Goal: Task Accomplishment & Management: Complete application form

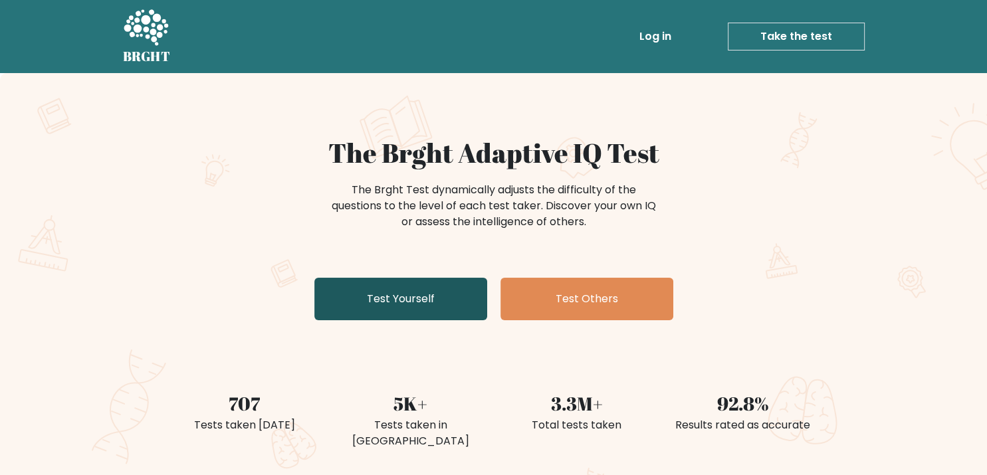
click at [391, 308] on link "Test Yourself" at bounding box center [400, 299] width 173 height 43
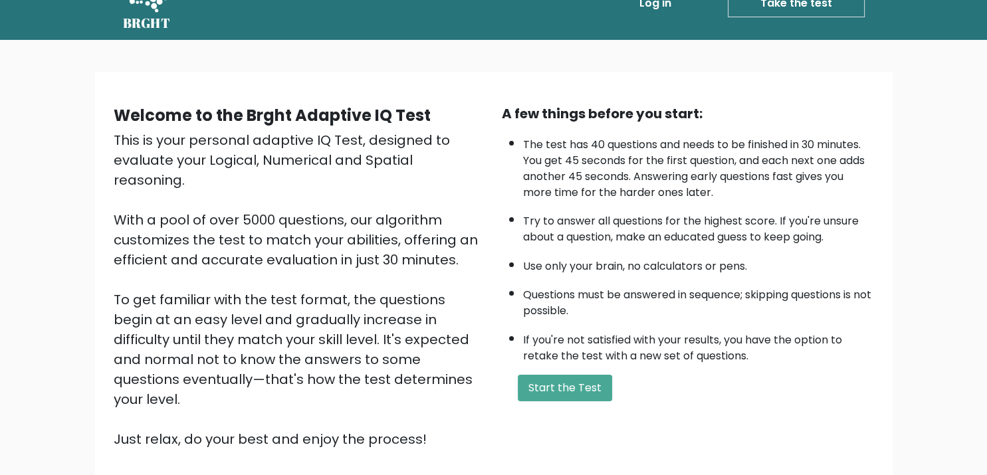
scroll to position [70, 0]
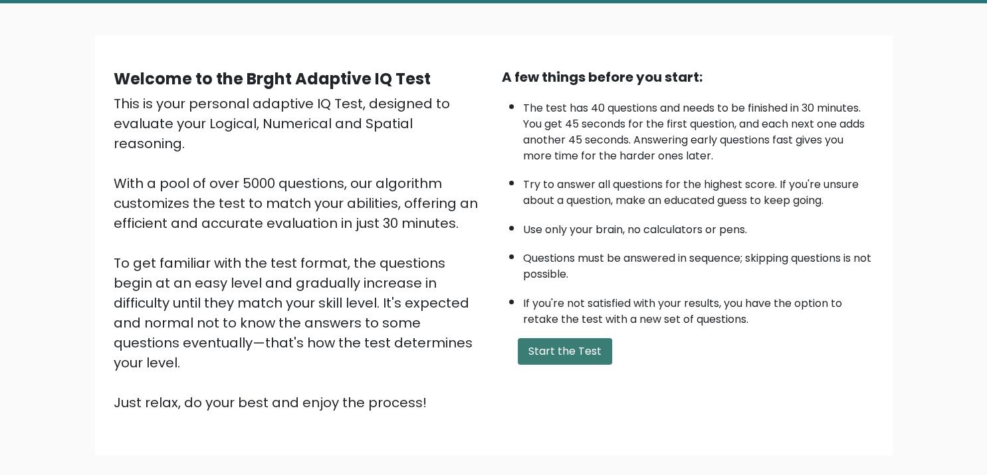
click at [575, 365] on button "Start the Test" at bounding box center [565, 351] width 94 height 27
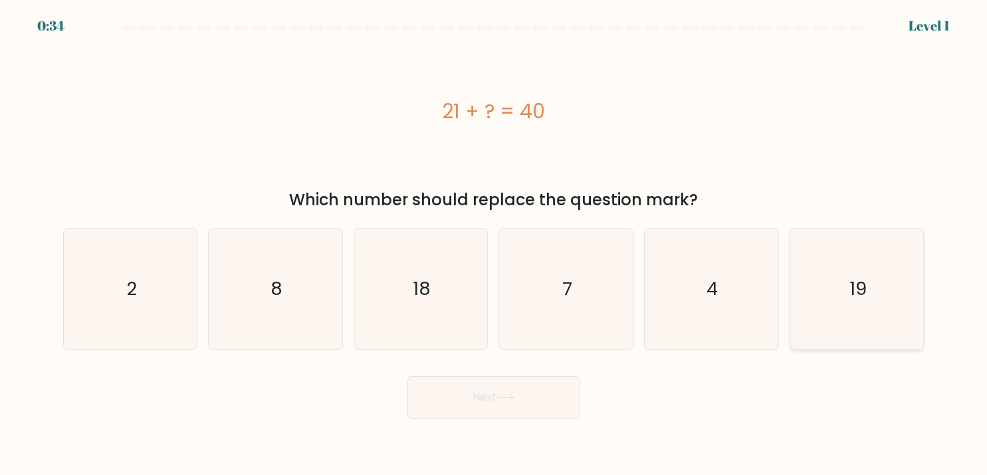
click at [857, 285] on text "19" at bounding box center [857, 289] width 17 height 26
click at [494, 245] on input "f. 19" at bounding box center [494, 241] width 1 height 7
radio input "true"
click at [567, 391] on button "Next" at bounding box center [493, 397] width 173 height 43
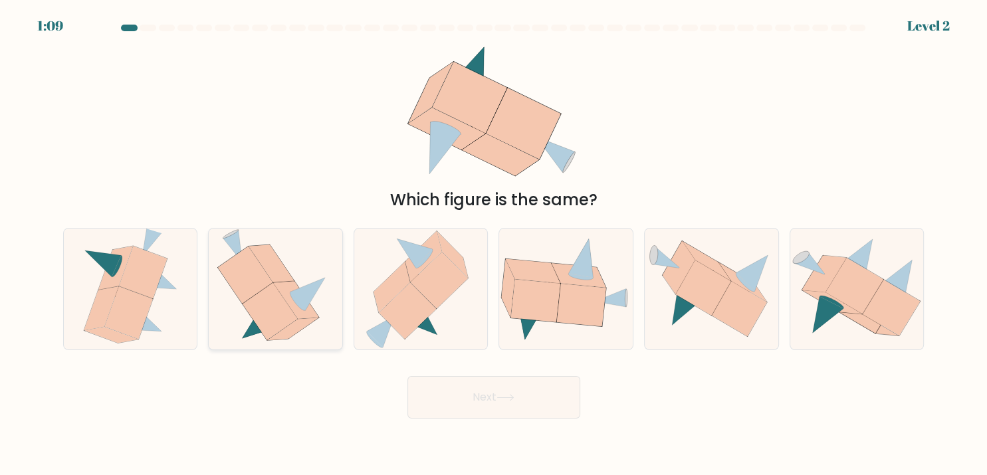
click at [284, 298] on icon at bounding box center [275, 289] width 116 height 121
click at [494, 245] on input "b." at bounding box center [494, 241] width 1 height 7
radio input "true"
click at [552, 404] on button "Next" at bounding box center [493, 397] width 173 height 43
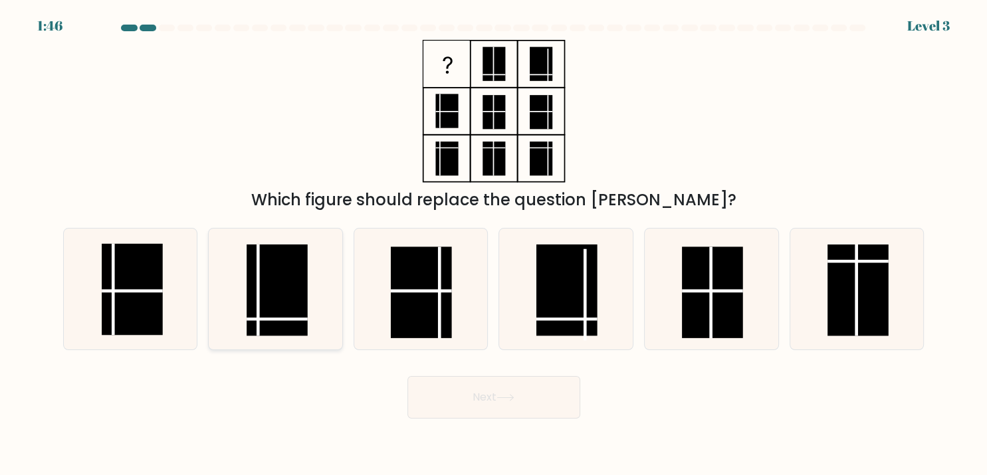
click at [275, 313] on rect at bounding box center [277, 290] width 61 height 92
click at [494, 245] on input "b." at bounding box center [494, 241] width 1 height 7
radio input "true"
click at [561, 403] on button "Next" at bounding box center [493, 397] width 173 height 43
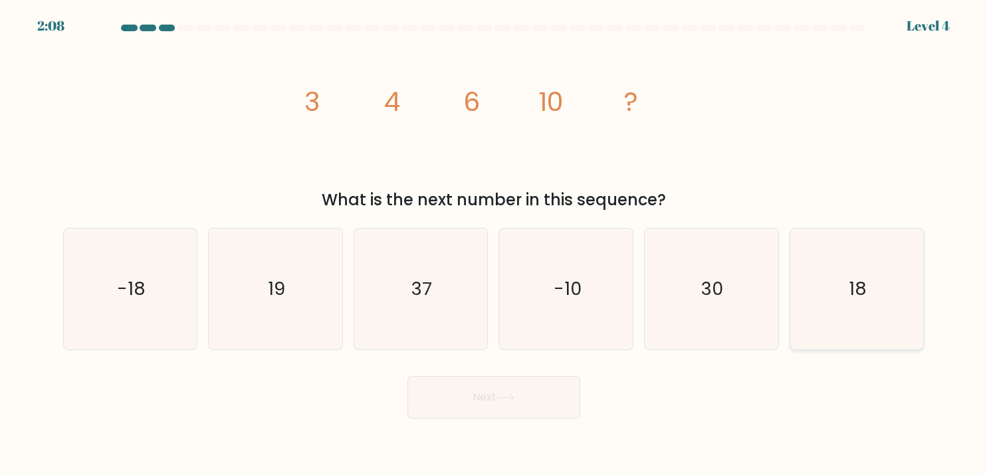
click at [811, 295] on icon "18" at bounding box center [856, 289] width 121 height 121
click at [494, 245] on input "f. 18" at bounding box center [494, 241] width 1 height 7
radio input "true"
click at [524, 403] on button "Next" at bounding box center [493, 397] width 173 height 43
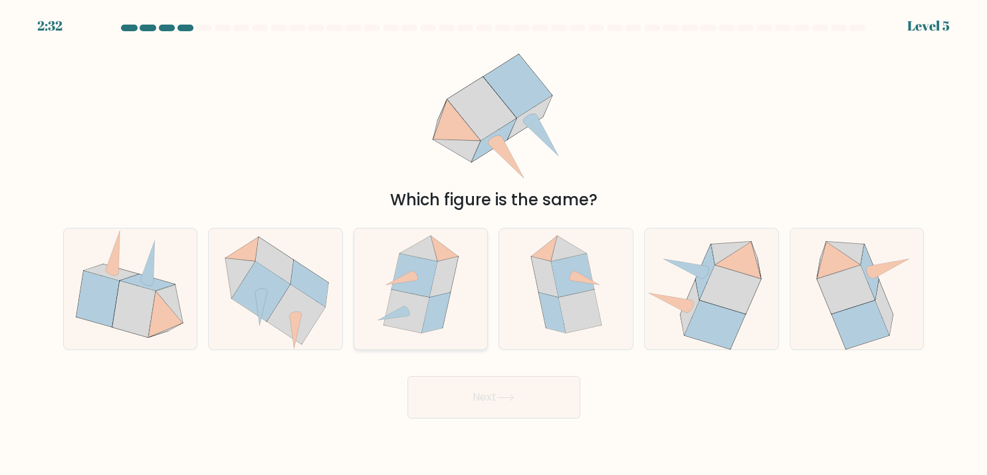
click at [461, 322] on icon at bounding box center [421, 289] width 104 height 121
click at [494, 245] on input "c." at bounding box center [494, 241] width 1 height 7
radio input "true"
click at [514, 408] on button "Next" at bounding box center [493, 397] width 173 height 43
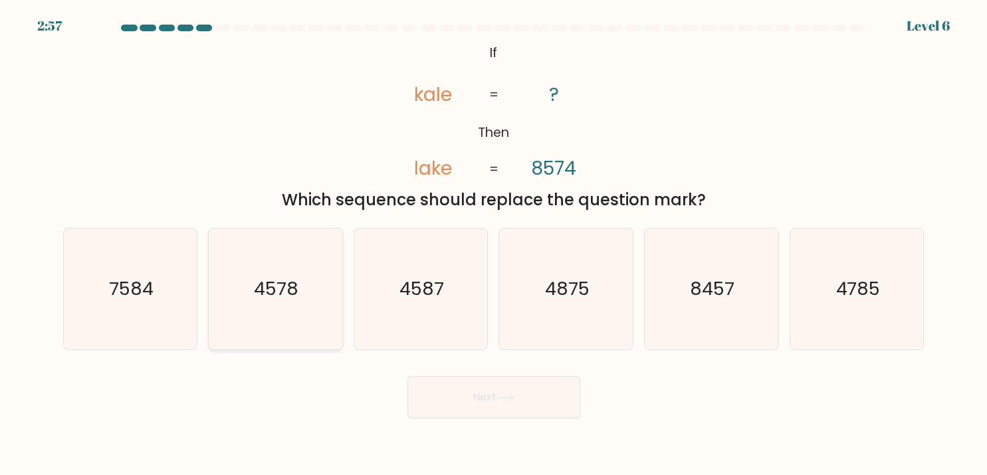
click at [280, 297] on icon "4578" at bounding box center [275, 289] width 121 height 121
click at [494, 245] on input "b. 4578" at bounding box center [494, 241] width 1 height 7
radio input "true"
click at [526, 399] on button "Next" at bounding box center [493, 397] width 173 height 43
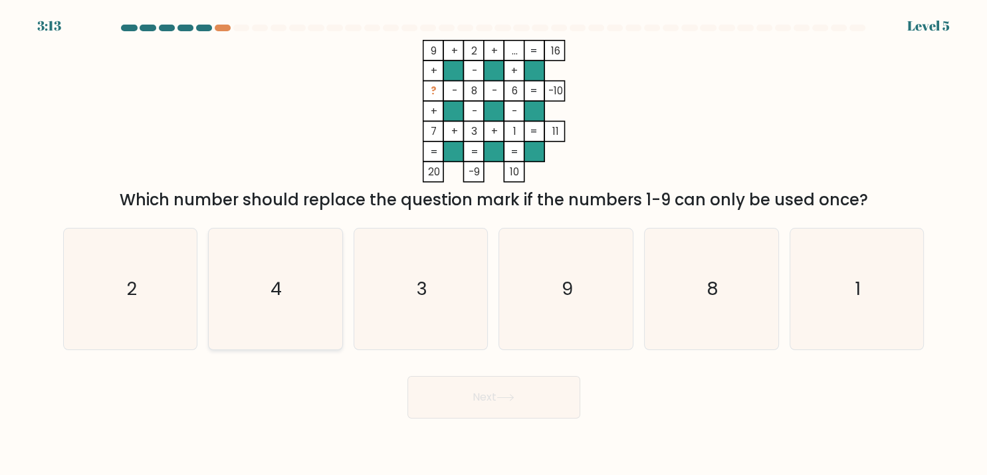
click at [300, 258] on icon "4" at bounding box center [275, 289] width 121 height 121
click at [494, 245] on input "b. 4" at bounding box center [494, 241] width 1 height 7
radio input "true"
click at [528, 397] on button "Next" at bounding box center [493, 397] width 173 height 43
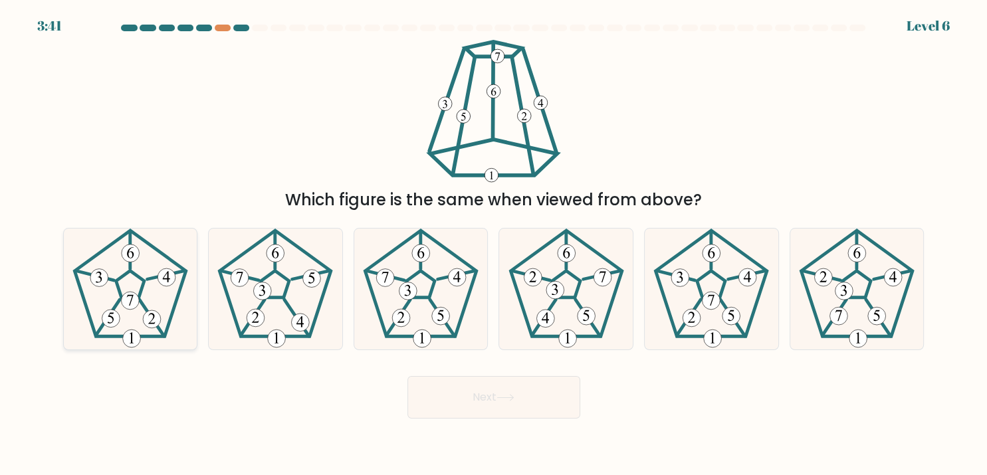
click at [124, 256] on 420 at bounding box center [131, 253] width 18 height 18
click at [494, 245] on input "a." at bounding box center [494, 241] width 1 height 7
radio input "true"
click at [541, 395] on button "Next" at bounding box center [493, 397] width 173 height 43
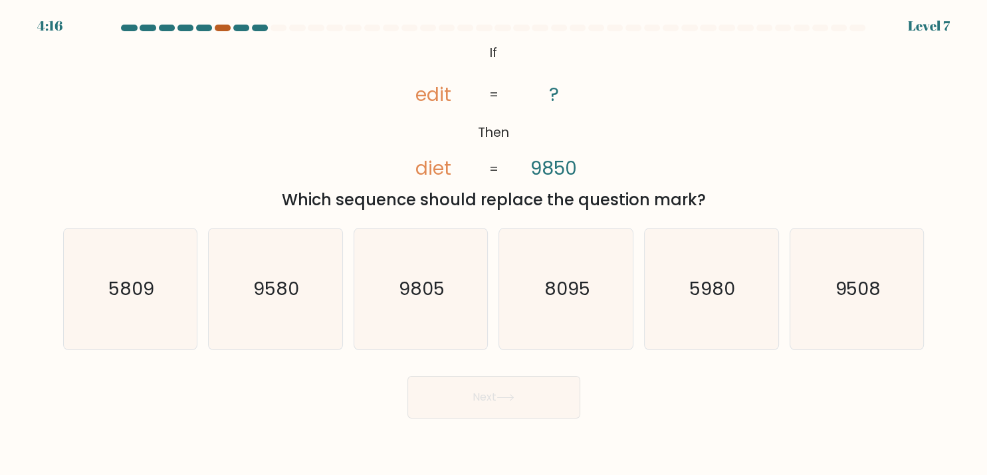
click at [219, 31] on div at bounding box center [223, 28] width 16 height 7
click at [225, 25] on div at bounding box center [223, 28] width 16 height 7
click at [229, 28] on div at bounding box center [223, 28] width 16 height 7
drag, startPoint x: 715, startPoint y: 275, endPoint x: 692, endPoint y: 262, distance: 26.2
click at [714, 276] on text "5980" at bounding box center [713, 289] width 46 height 26
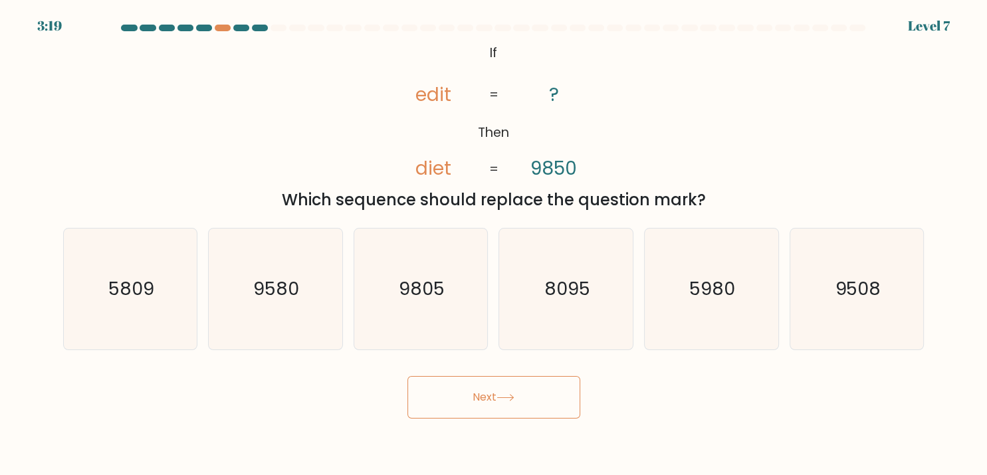
click at [528, 394] on button "Next" at bounding box center [493, 397] width 173 height 43
click at [719, 280] on text "5980" at bounding box center [713, 289] width 46 height 26
click at [494, 245] on input "e. 5980" at bounding box center [494, 241] width 1 height 7
radio input "true"
click at [532, 410] on button "Next" at bounding box center [493, 397] width 173 height 43
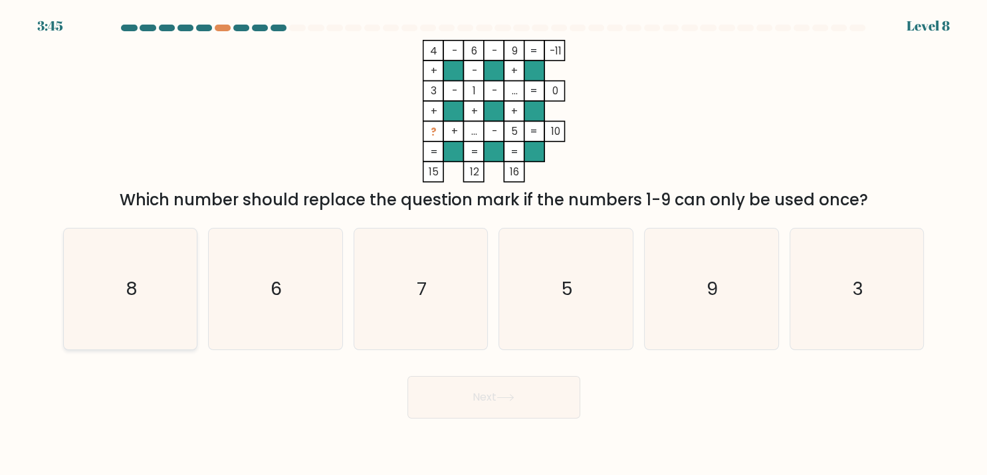
click at [113, 297] on icon "8" at bounding box center [130, 289] width 121 height 121
click at [494, 245] on input "a. 8" at bounding box center [494, 241] width 1 height 7
radio input "true"
click at [538, 389] on button "Next" at bounding box center [493, 397] width 173 height 43
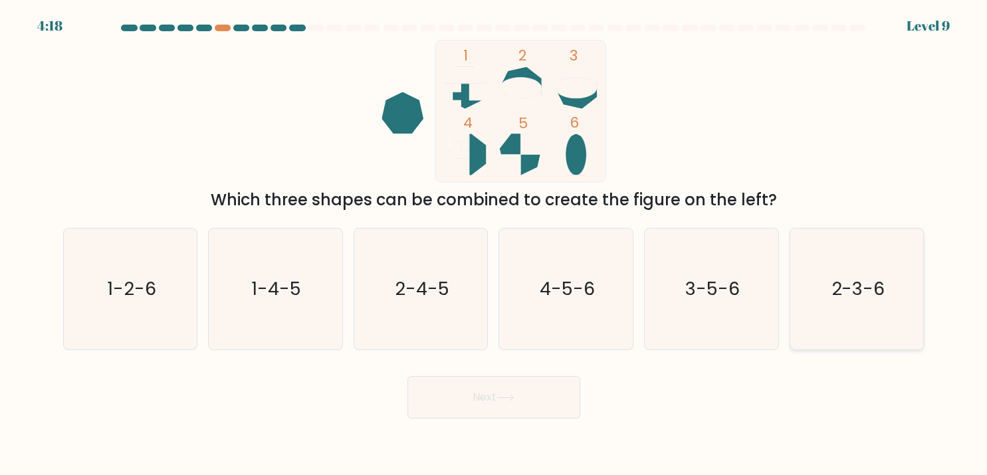
click at [857, 288] on text "2-3-6" at bounding box center [858, 289] width 54 height 26
click at [494, 245] on input "f. 2-3-6" at bounding box center [494, 241] width 1 height 7
radio input "true"
click at [538, 401] on button "Next" at bounding box center [493, 397] width 173 height 43
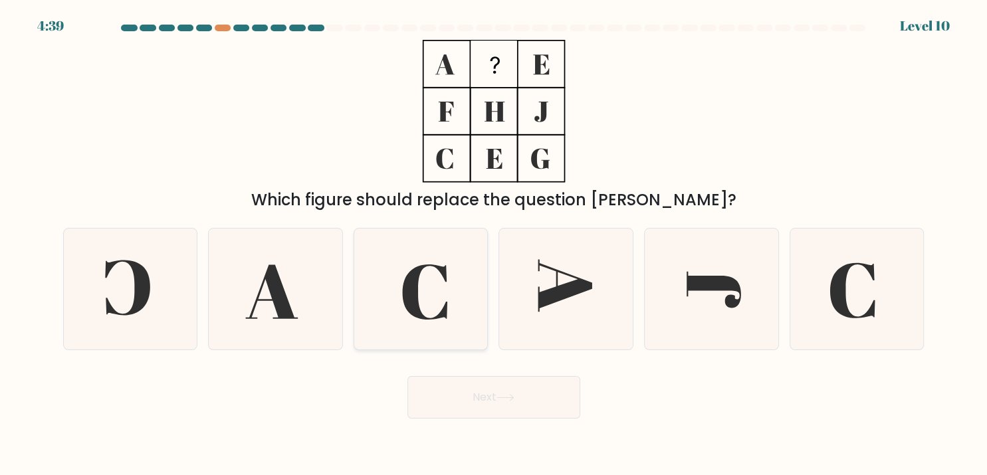
click at [416, 304] on icon at bounding box center [425, 291] width 45 height 55
click at [494, 245] on input "c." at bounding box center [494, 241] width 1 height 7
radio input "true"
click at [485, 403] on button "Next" at bounding box center [493, 397] width 173 height 43
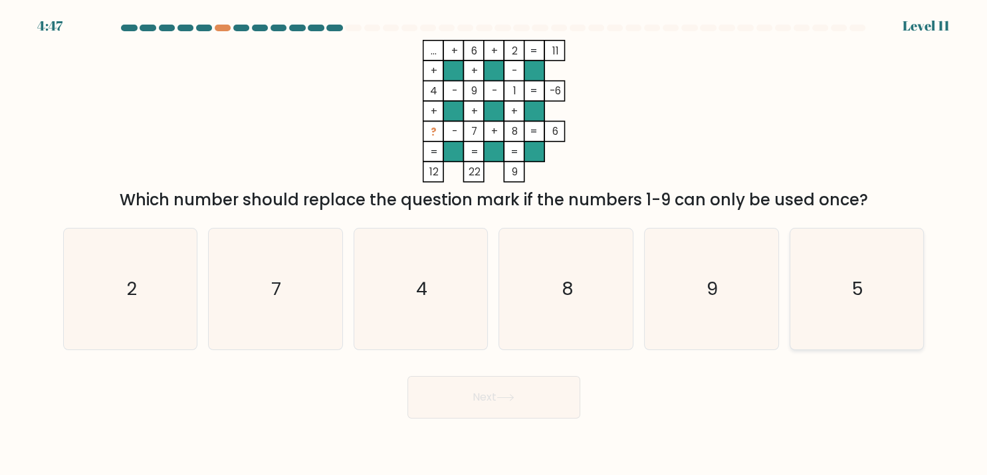
click at [849, 286] on icon "5" at bounding box center [856, 289] width 121 height 121
click at [494, 245] on input "f. 5" at bounding box center [494, 241] width 1 height 7
radio input "true"
click at [483, 401] on button "Next" at bounding box center [493, 397] width 173 height 43
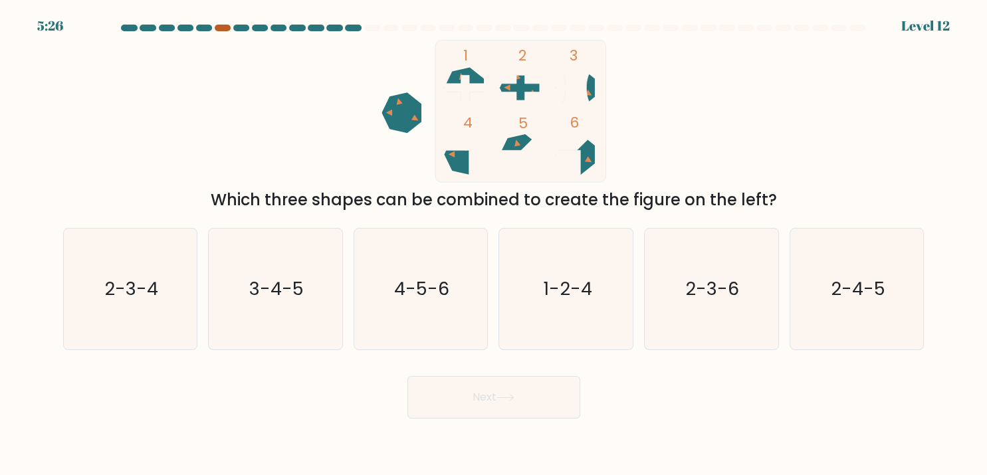
click at [227, 28] on div at bounding box center [223, 28] width 16 height 7
click at [632, 291] on div "1-2-4" at bounding box center [565, 289] width 135 height 122
click at [494, 245] on input "d. 1-2-4" at bounding box center [494, 241] width 1 height 7
radio input "true"
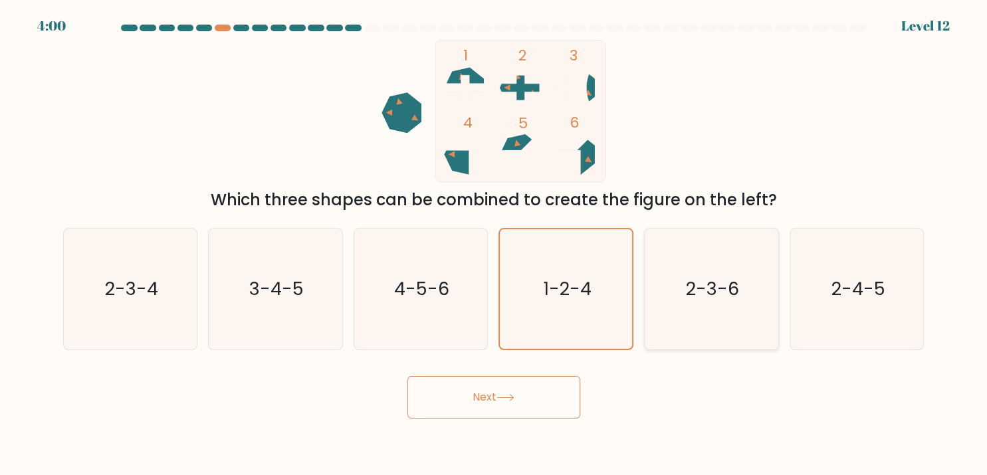
click at [740, 317] on icon "2-3-6" at bounding box center [711, 289] width 121 height 121
click at [494, 245] on input "e. 2-3-6" at bounding box center [494, 241] width 1 height 7
radio input "true"
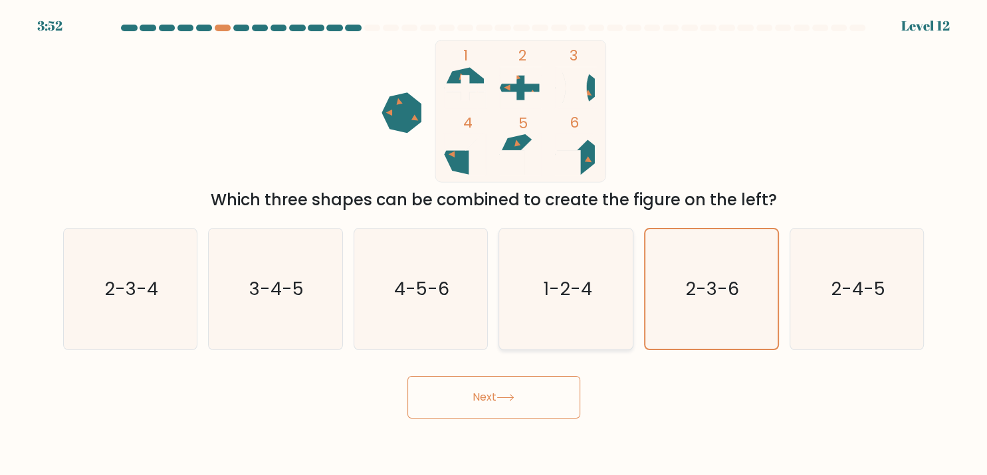
drag, startPoint x: 532, startPoint y: 298, endPoint x: 525, endPoint y: 306, distance: 10.4
click at [525, 306] on icon "1-2-4" at bounding box center [566, 289] width 121 height 121
click at [408, 307] on icon "4-5-6" at bounding box center [420, 289] width 121 height 121
click at [494, 245] on input "c. 4-5-6" at bounding box center [494, 241] width 1 height 7
radio input "true"
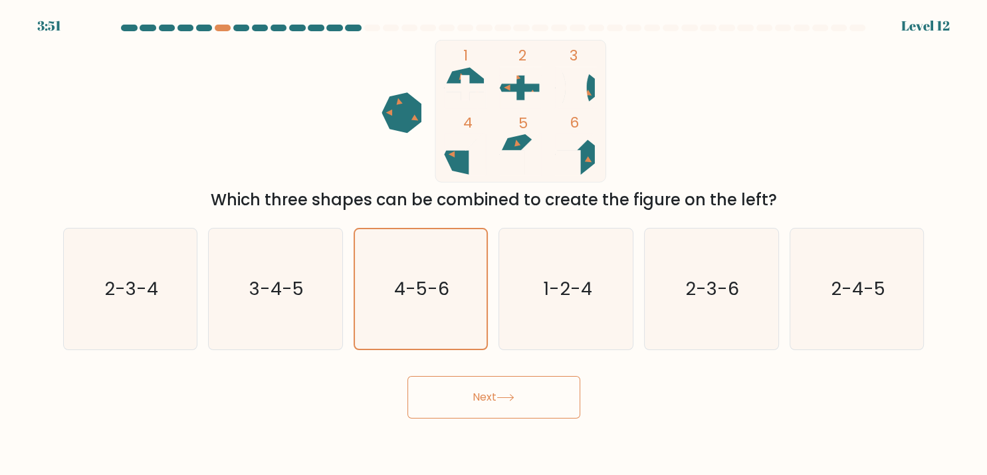
click at [490, 407] on button "Next" at bounding box center [493, 397] width 173 height 43
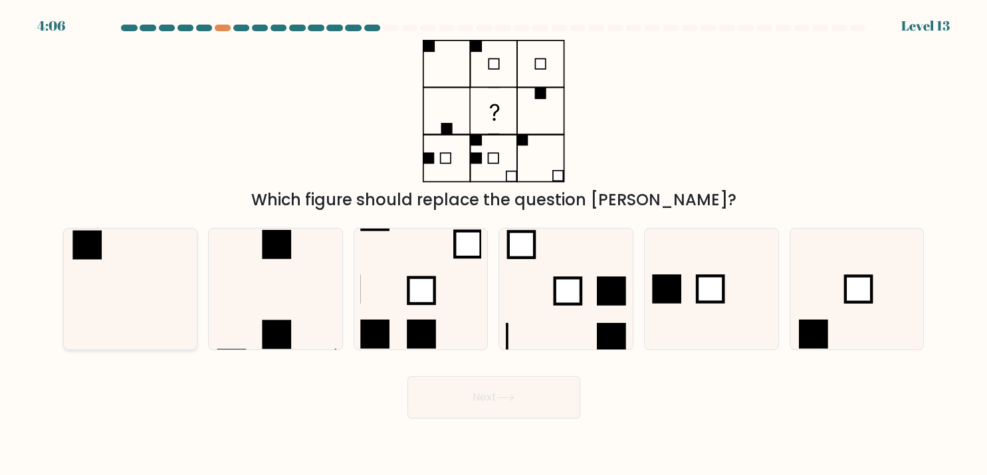
click at [140, 284] on icon at bounding box center [130, 289] width 121 height 121
click at [494, 245] on input "a." at bounding box center [494, 241] width 1 height 7
radio input "true"
click at [465, 406] on button "Next" at bounding box center [493, 397] width 173 height 43
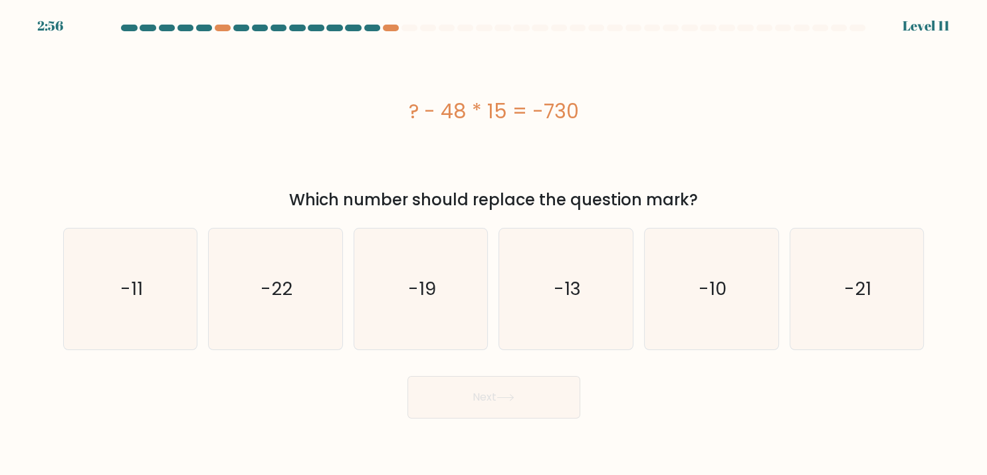
drag, startPoint x: 416, startPoint y: 274, endPoint x: 546, endPoint y: 413, distance: 190.4
click at [416, 276] on text "-19" at bounding box center [422, 289] width 28 height 26
click at [494, 245] on input "c. -19" at bounding box center [494, 241] width 1 height 7
radio input "true"
click at [566, 410] on button "Next" at bounding box center [493, 397] width 173 height 43
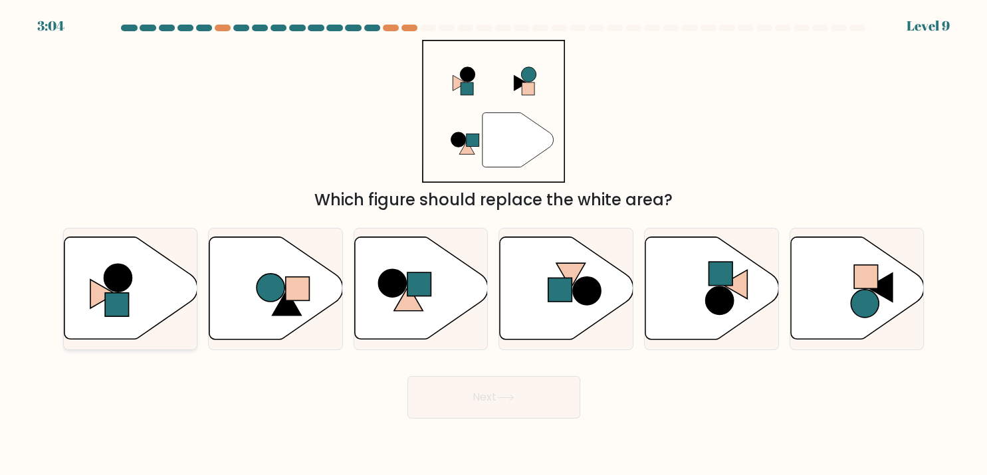
click at [122, 300] on rect at bounding box center [117, 305] width 24 height 24
click at [494, 245] on input "a." at bounding box center [494, 241] width 1 height 7
radio input "true"
click at [256, 298] on icon at bounding box center [276, 288] width 134 height 102
click at [494, 245] on input "b." at bounding box center [494, 241] width 1 height 7
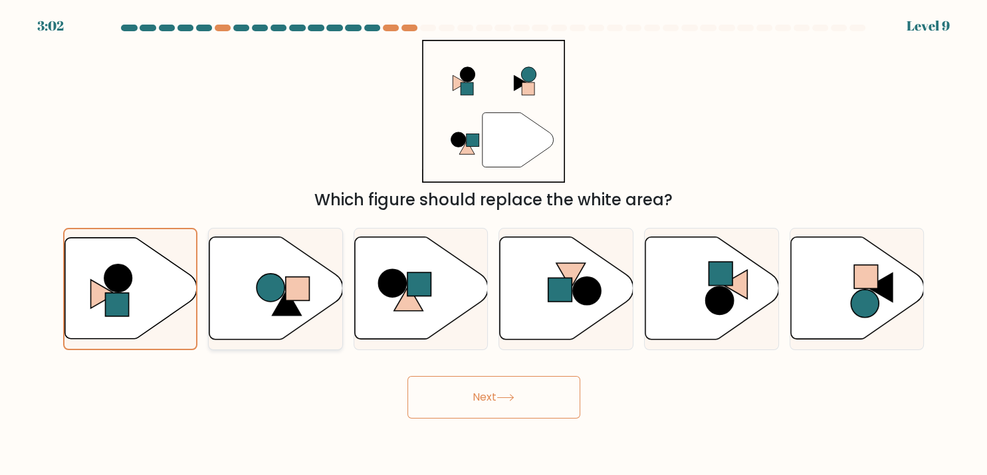
radio input "true"
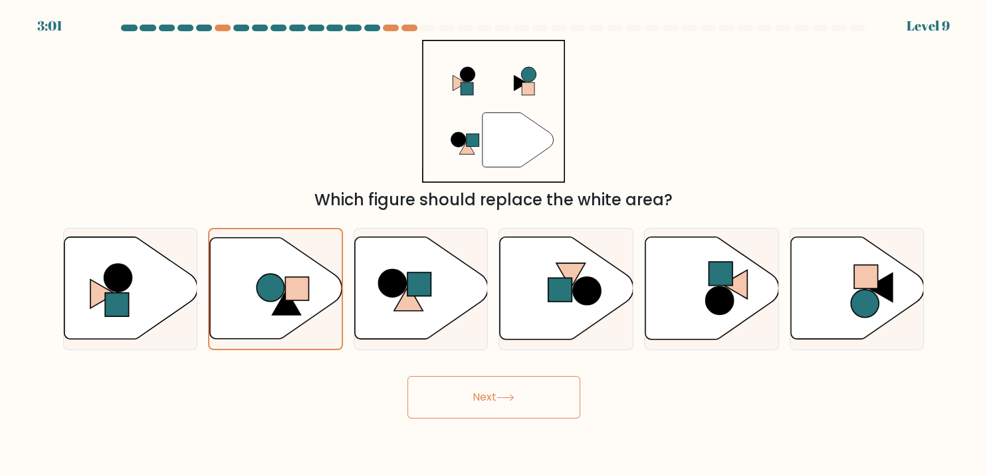
click at [544, 399] on button "Next" at bounding box center [493, 397] width 173 height 43
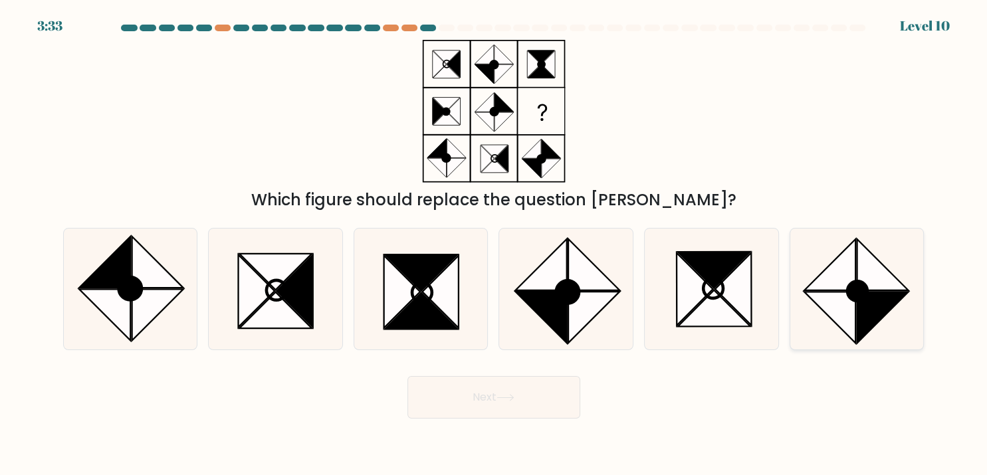
click at [884, 299] on icon at bounding box center [882, 317] width 51 height 51
click at [494, 245] on input "f." at bounding box center [494, 241] width 1 height 7
radio input "true"
click at [488, 393] on button "Next" at bounding box center [493, 397] width 173 height 43
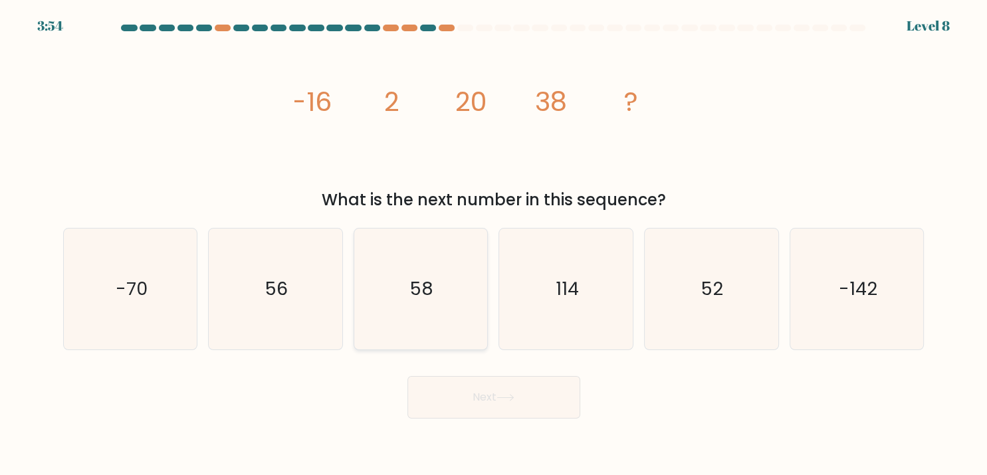
click at [431, 296] on text "58" at bounding box center [421, 289] width 23 height 26
drag, startPoint x: 320, startPoint y: 283, endPoint x: 278, endPoint y: 286, distance: 42.6
click at [317, 283] on icon "56" at bounding box center [275, 289] width 121 height 121
click at [191, 270] on div "-70" at bounding box center [130, 289] width 135 height 122
click at [494, 245] on input "a. -70" at bounding box center [494, 241] width 1 height 7
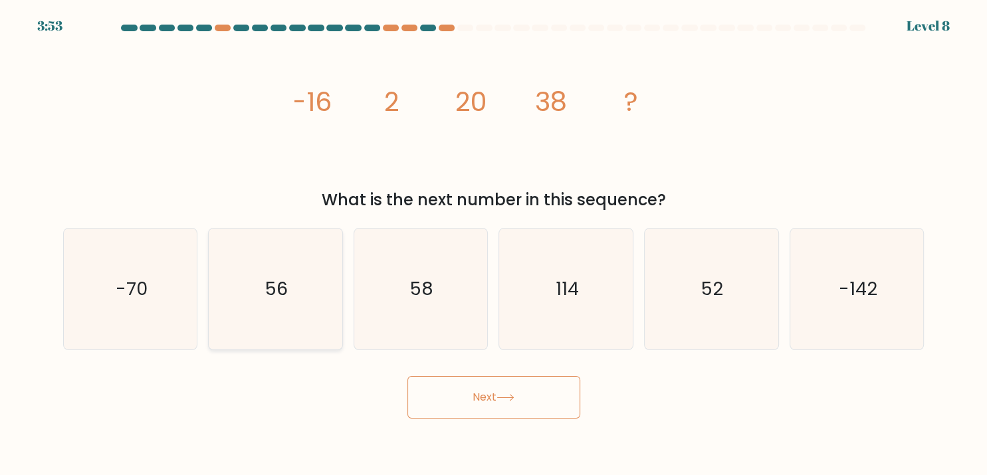
radio input "true"
click at [448, 322] on icon "58" at bounding box center [420, 289] width 121 height 121
click at [494, 245] on input "c. 58" at bounding box center [494, 241] width 1 height 7
radio input "true"
drag, startPoint x: 269, startPoint y: 299, endPoint x: 316, endPoint y: 329, distance: 55.9
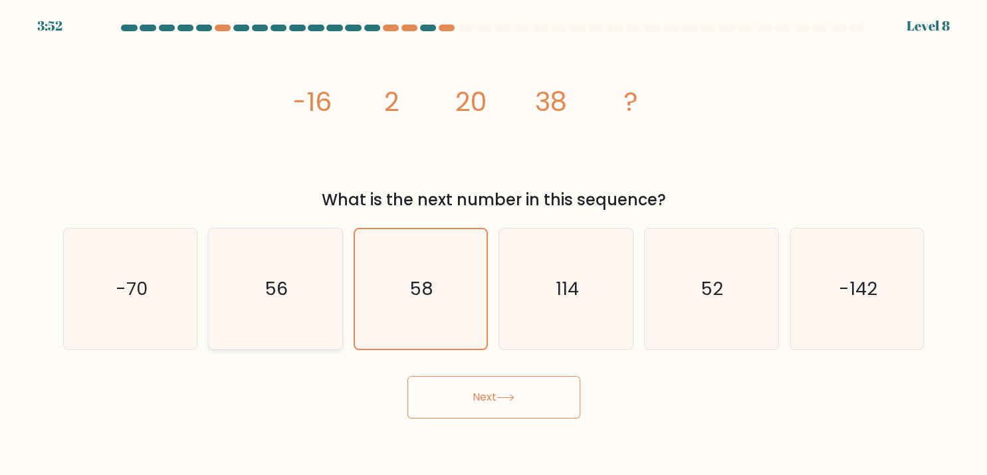
click at [272, 302] on icon "56" at bounding box center [275, 289] width 121 height 121
click at [263, 262] on icon "56" at bounding box center [275, 289] width 121 height 121
click at [318, 303] on icon "56" at bounding box center [275, 289] width 121 height 121
click at [494, 245] on input "b. 56" at bounding box center [494, 241] width 1 height 7
radio input "true"
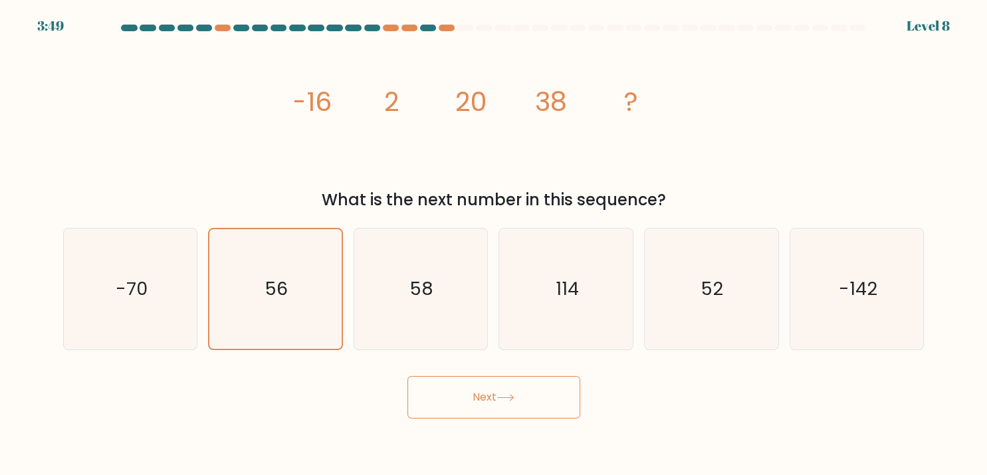
click at [441, 384] on button "Next" at bounding box center [493, 397] width 173 height 43
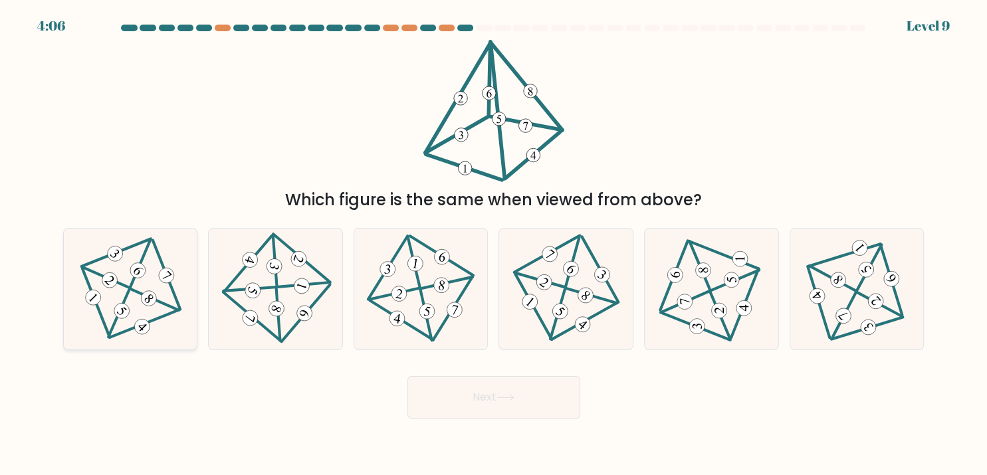
click at [136, 296] on icon at bounding box center [130, 289] width 98 height 97
click at [494, 245] on input "a." at bounding box center [494, 241] width 1 height 7
radio input "true"
click at [448, 382] on button "Next" at bounding box center [493, 397] width 173 height 43
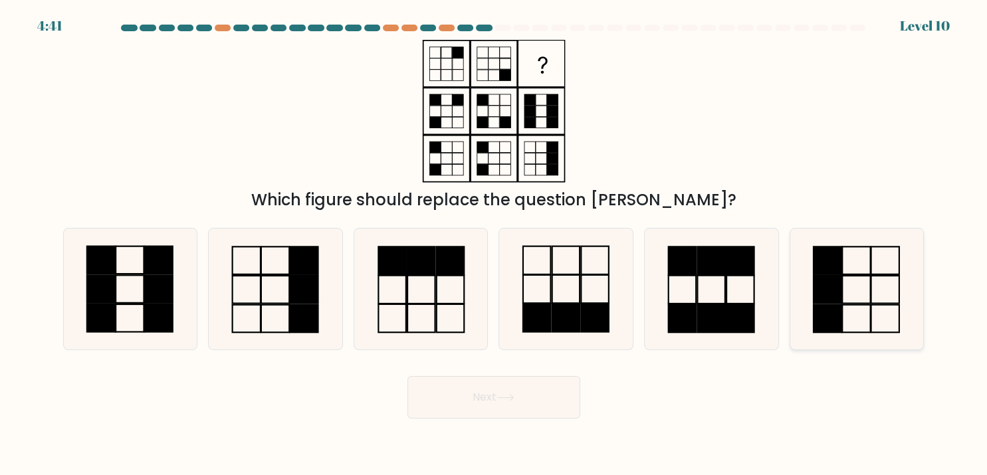
click at [853, 273] on rect at bounding box center [856, 261] width 28 height 28
click at [494, 245] on input "f." at bounding box center [494, 241] width 1 height 7
radio input "true"
click at [534, 400] on button "Next" at bounding box center [493, 397] width 173 height 43
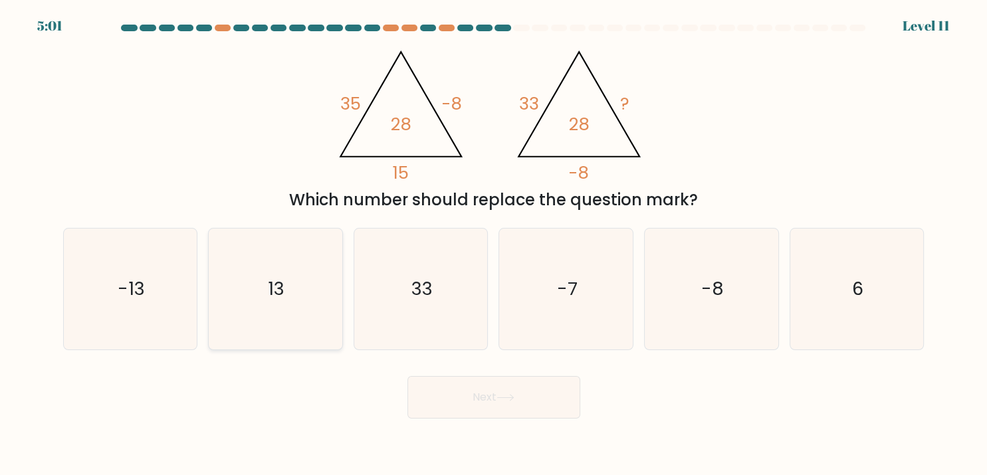
click at [307, 278] on icon "13" at bounding box center [275, 289] width 121 height 121
click at [494, 245] on input "b. 13" at bounding box center [494, 241] width 1 height 7
radio input "true"
click at [451, 381] on button "Next" at bounding box center [493, 397] width 173 height 43
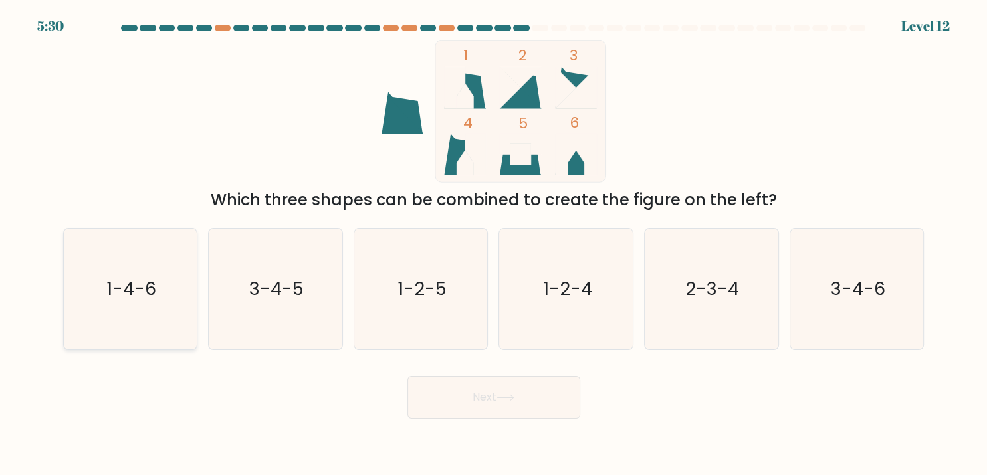
click at [174, 308] on icon "1-4-6" at bounding box center [130, 289] width 121 height 121
click at [494, 245] on input "a. 1-4-6" at bounding box center [494, 241] width 1 height 7
radio input "true"
click at [504, 403] on button "Next" at bounding box center [493, 397] width 173 height 43
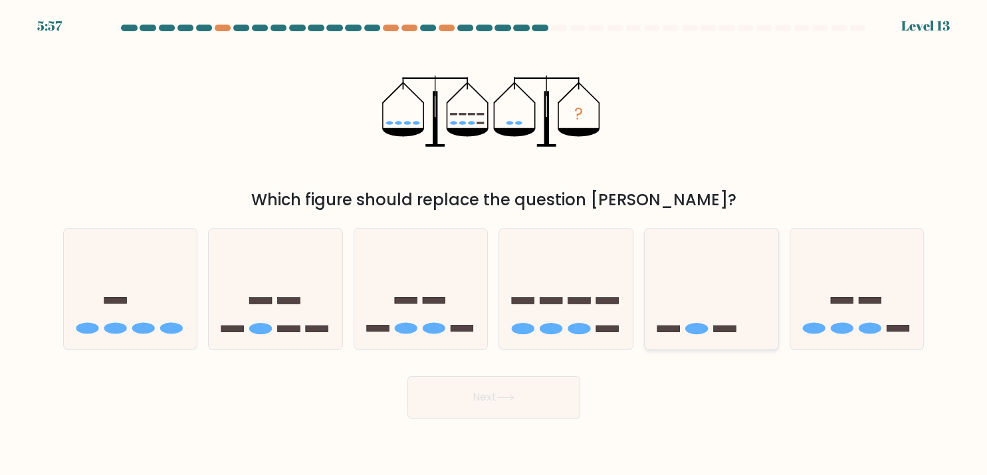
click at [696, 302] on icon at bounding box center [712, 288] width 134 height 110
click at [494, 245] on input "e." at bounding box center [494, 241] width 1 height 7
radio input "true"
click at [510, 401] on icon at bounding box center [505, 397] width 18 height 7
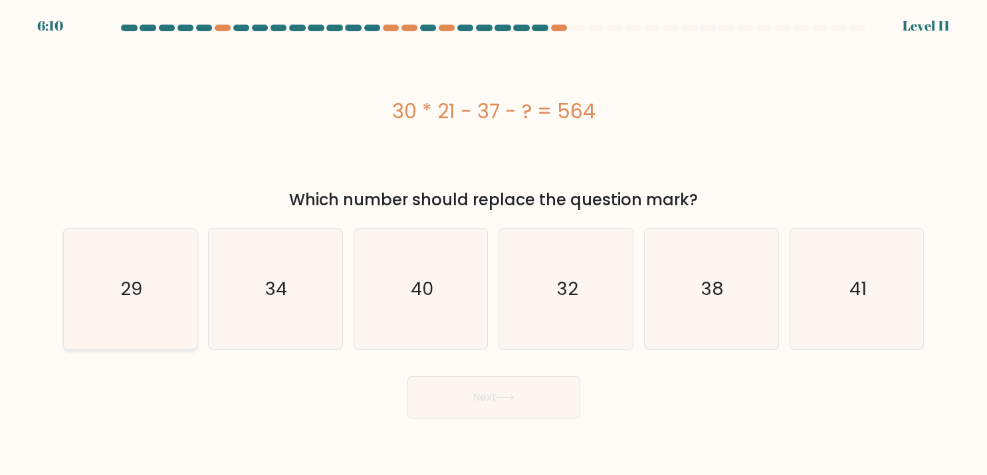
click at [145, 271] on icon "29" at bounding box center [130, 289] width 121 height 121
click at [494, 245] on input "a. 29" at bounding box center [494, 241] width 1 height 7
radio input "true"
click at [561, 389] on button "Next" at bounding box center [493, 397] width 173 height 43
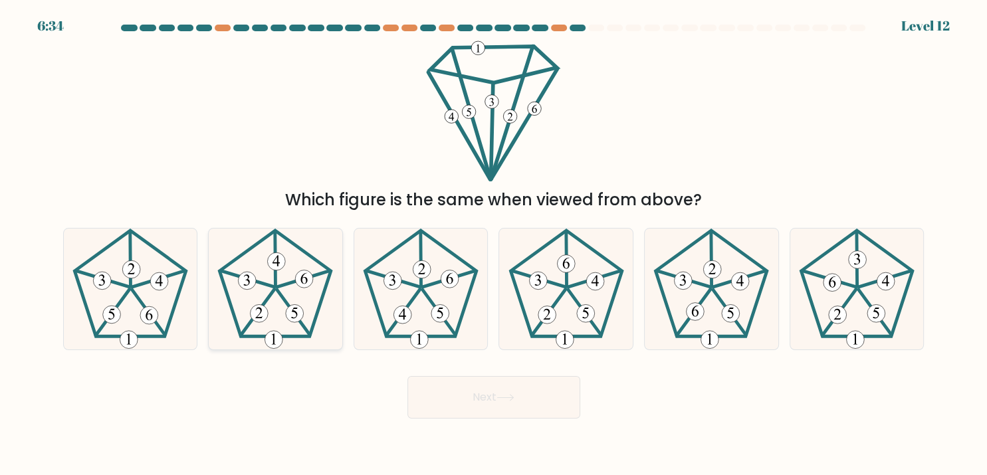
click at [280, 267] on 769 at bounding box center [277, 261] width 18 height 18
click at [494, 245] on input "b." at bounding box center [494, 241] width 1 height 7
radio input "true"
click at [499, 403] on button "Next" at bounding box center [493, 397] width 173 height 43
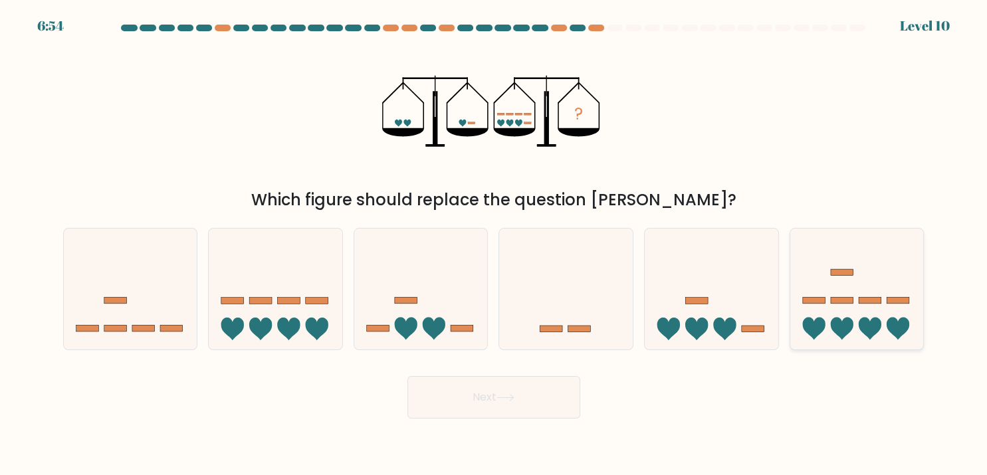
click at [884, 316] on icon at bounding box center [857, 288] width 134 height 110
click at [494, 245] on input "f." at bounding box center [494, 241] width 1 height 7
radio input "true"
click at [551, 405] on button "Next" at bounding box center [493, 397] width 173 height 43
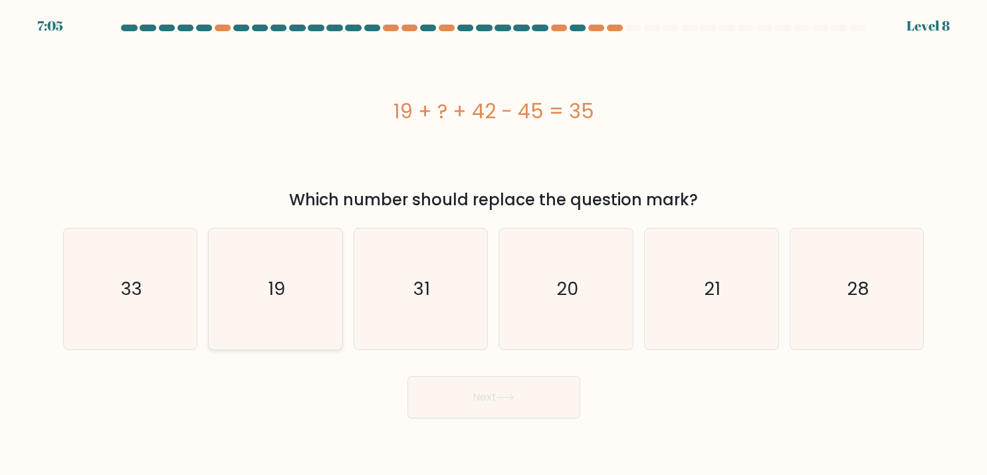
click at [248, 272] on icon "19" at bounding box center [275, 289] width 121 height 121
click at [494, 245] on input "b. 19" at bounding box center [494, 241] width 1 height 7
radio input "true"
click at [470, 403] on button "Next" at bounding box center [493, 397] width 173 height 43
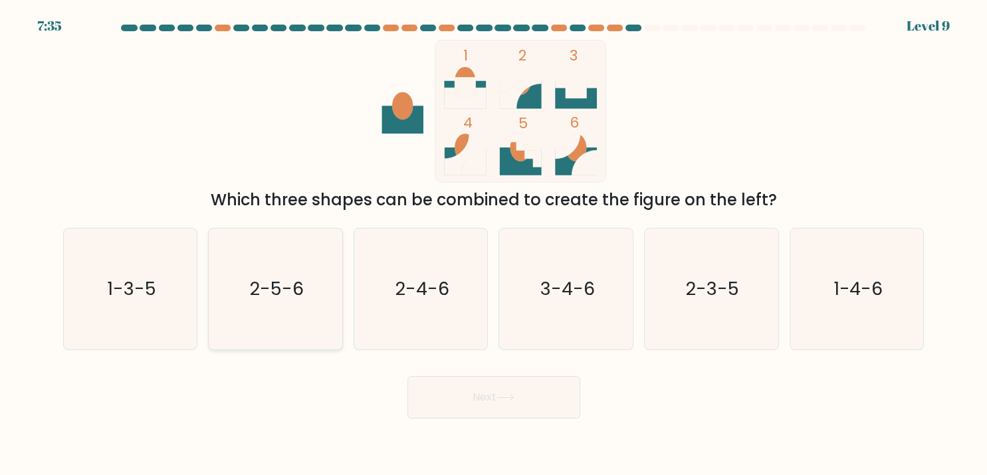
click at [286, 288] on text "2-5-6" at bounding box center [276, 289] width 54 height 26
click at [494, 245] on input "b. 2-5-6" at bounding box center [494, 241] width 1 height 7
radio input "true"
click at [429, 289] on text "2-4-6" at bounding box center [422, 289] width 54 height 26
click at [494, 245] on input "c. 2-4-6" at bounding box center [494, 241] width 1 height 7
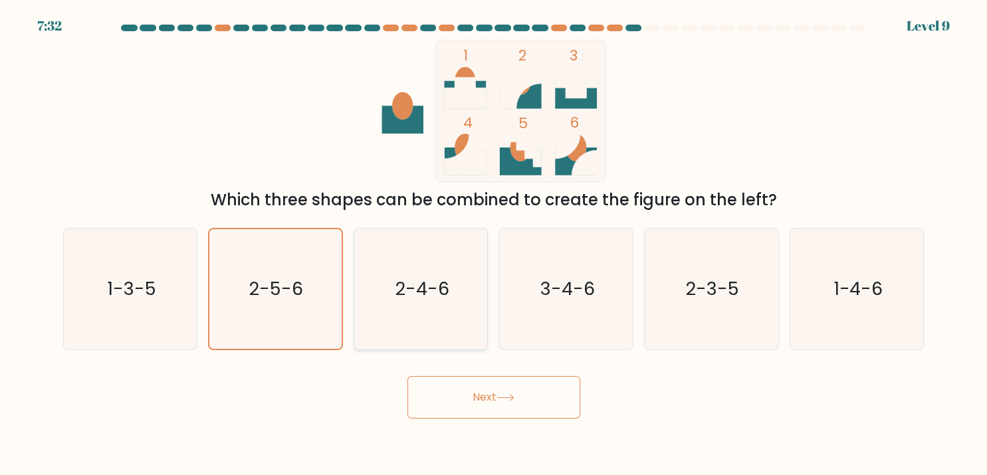
radio input "true"
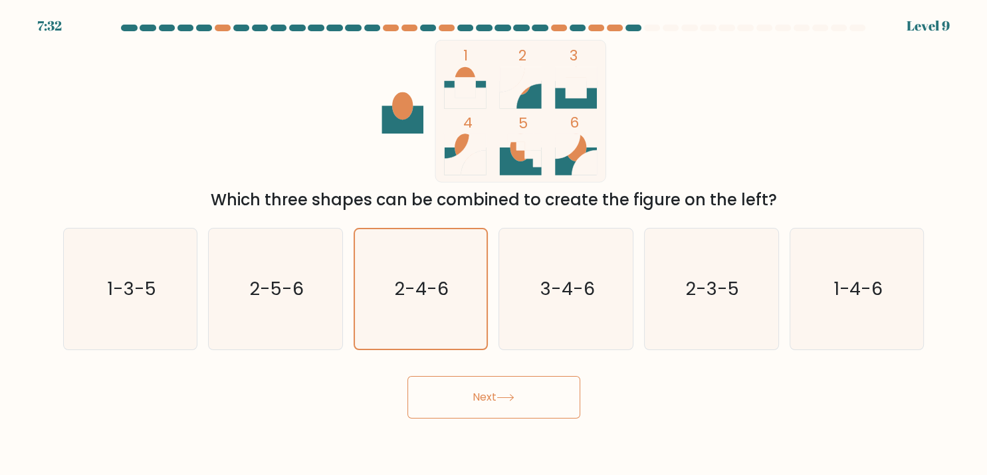
click at [492, 407] on button "Next" at bounding box center [493, 397] width 173 height 43
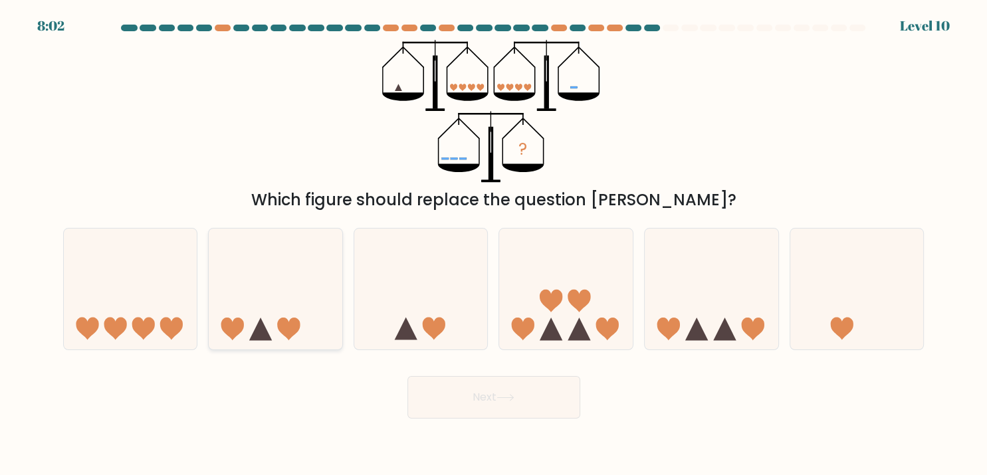
click at [286, 319] on icon at bounding box center [276, 288] width 134 height 110
click at [494, 245] on input "b." at bounding box center [494, 241] width 1 height 7
radio input "true"
click at [538, 396] on button "Next" at bounding box center [493, 397] width 173 height 43
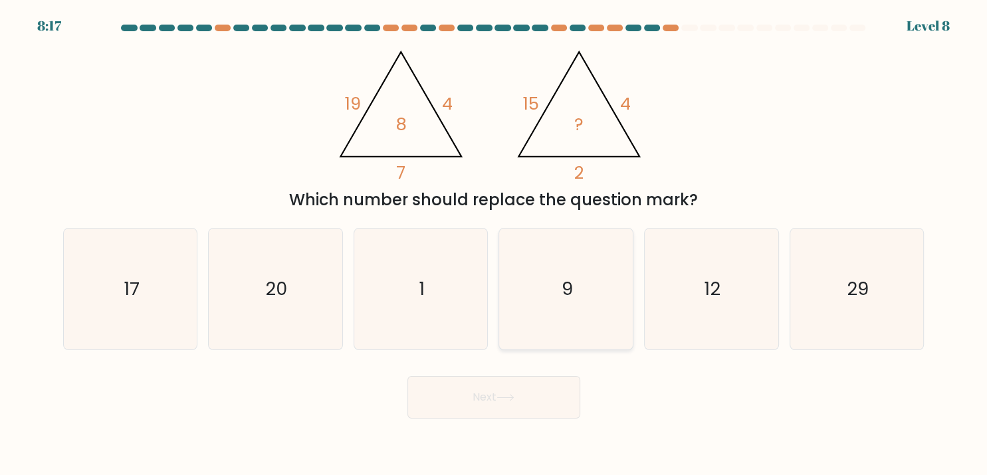
click at [575, 288] on icon "9" at bounding box center [566, 289] width 121 height 121
click at [494, 245] on input "d. 9" at bounding box center [494, 241] width 1 height 7
radio input "true"
click at [529, 401] on button "Next" at bounding box center [493, 397] width 173 height 43
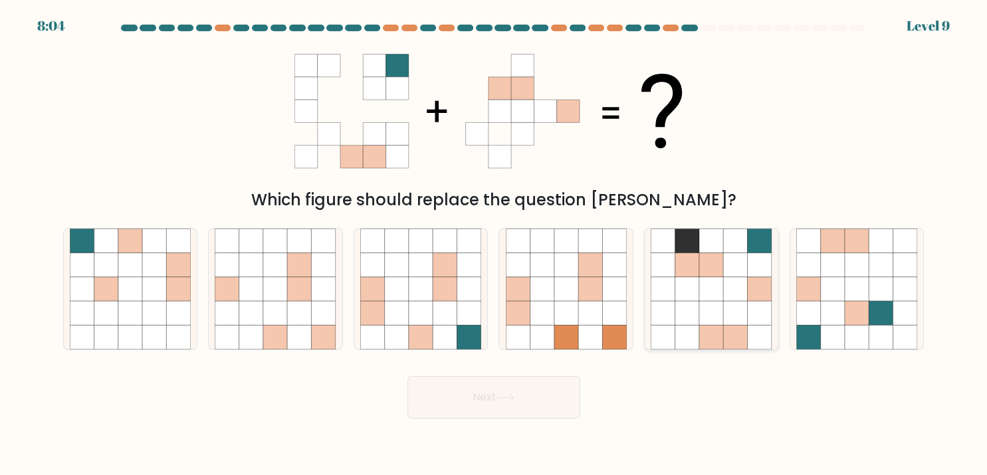
click at [700, 261] on icon at bounding box center [711, 264] width 24 height 24
click at [494, 245] on input "e." at bounding box center [494, 241] width 1 height 7
radio input "true"
click at [527, 407] on button "Next" at bounding box center [493, 397] width 173 height 43
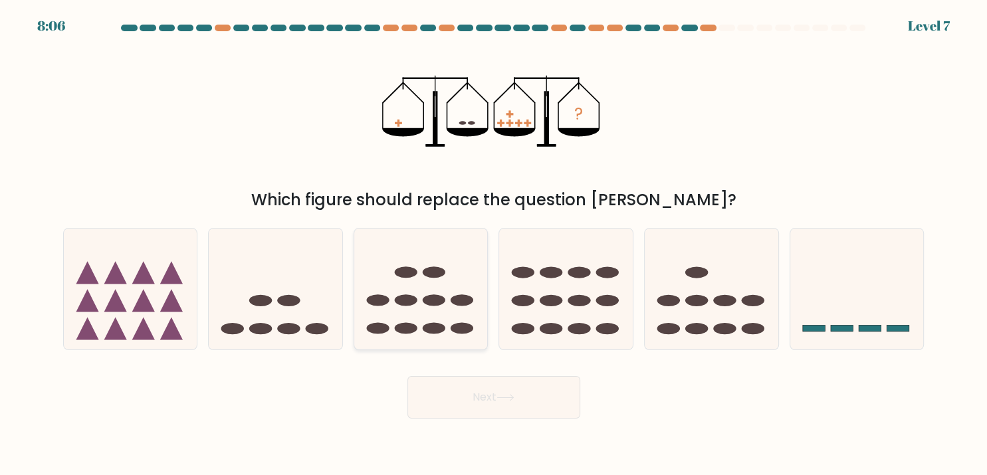
click at [453, 328] on ellipse at bounding box center [462, 328] width 23 height 11
click at [494, 245] on input "c." at bounding box center [494, 241] width 1 height 7
radio input "true"
click at [500, 386] on button "Next" at bounding box center [493, 397] width 173 height 43
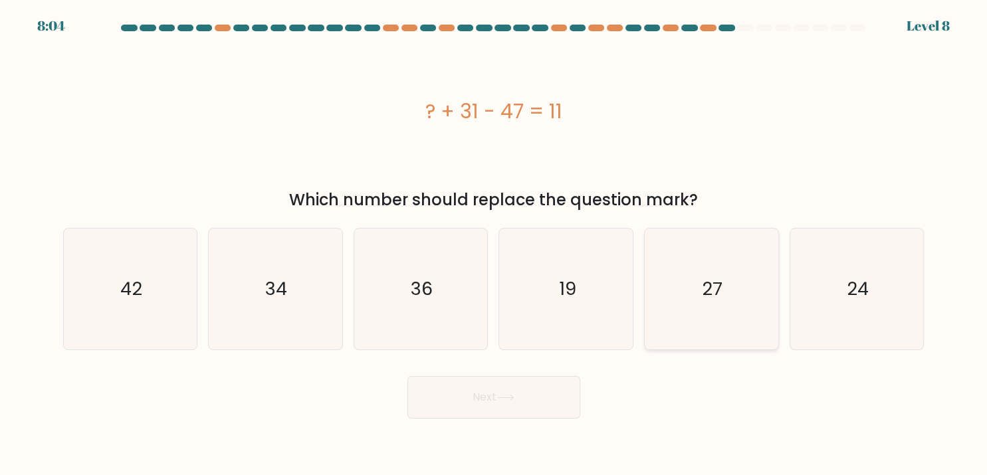
click at [729, 285] on icon "27" at bounding box center [711, 289] width 121 height 121
click at [494, 245] on input "e. 27" at bounding box center [494, 241] width 1 height 7
radio input "true"
click at [520, 381] on button "Next" at bounding box center [493, 397] width 173 height 43
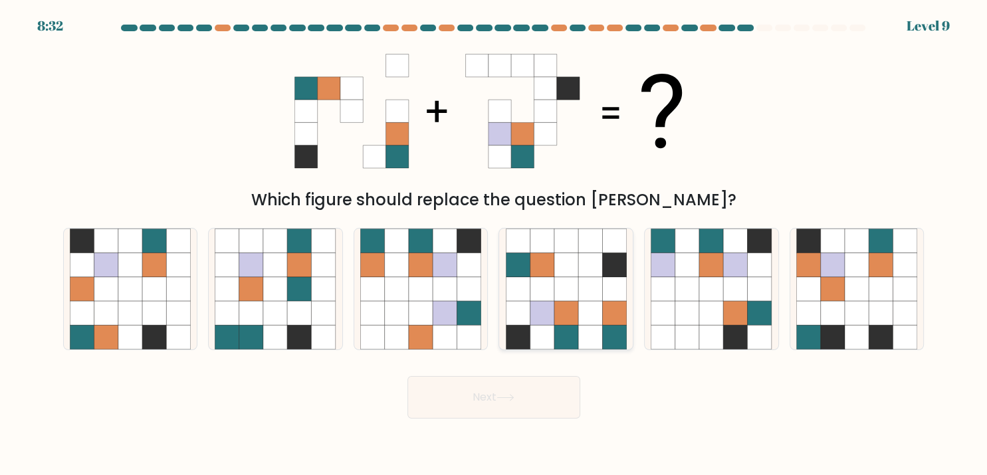
click at [570, 312] on icon at bounding box center [566, 313] width 24 height 24
click at [494, 245] on input "d." at bounding box center [494, 241] width 1 height 7
radio input "true"
click at [569, 381] on button "Next" at bounding box center [493, 397] width 173 height 43
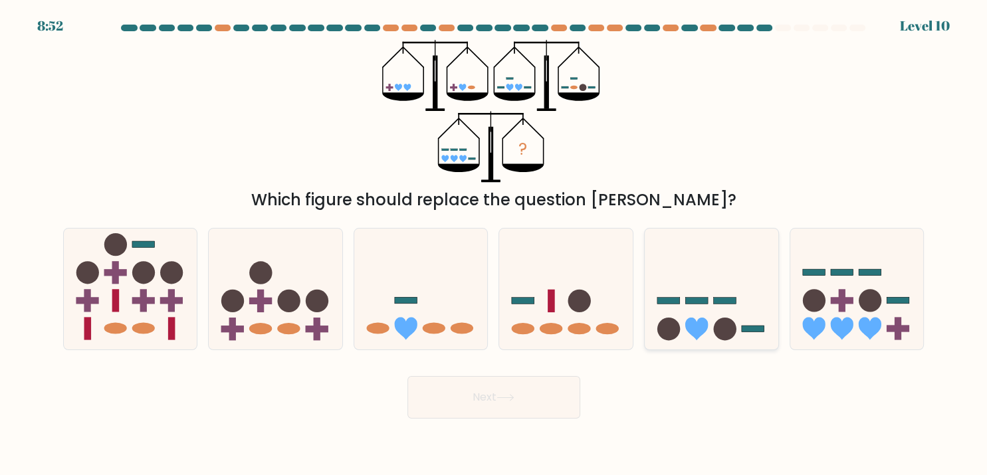
click at [733, 310] on icon at bounding box center [712, 288] width 134 height 110
click at [494, 245] on input "e." at bounding box center [494, 241] width 1 height 7
radio input "true"
click at [560, 385] on button "Next" at bounding box center [493, 397] width 173 height 43
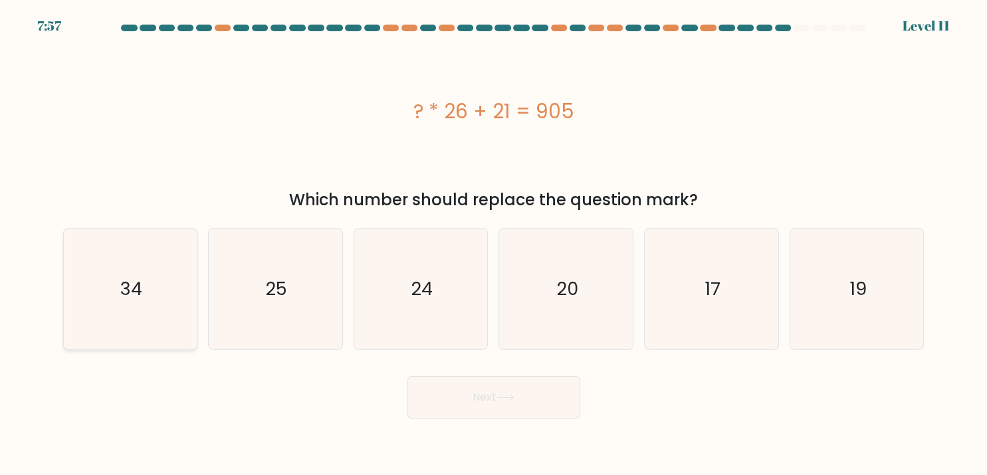
click at [141, 276] on text "34" at bounding box center [131, 289] width 22 height 26
click at [494, 245] on input "a. 34" at bounding box center [494, 241] width 1 height 7
radio input "true"
click at [458, 427] on body "7:56 Level 11" at bounding box center [493, 237] width 987 height 475
click at [459, 397] on button "Next" at bounding box center [493, 397] width 173 height 43
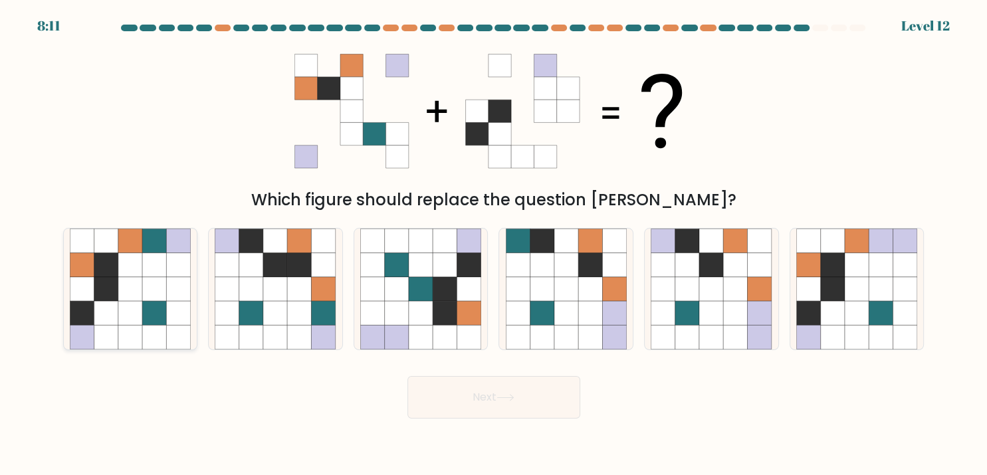
click at [137, 283] on icon at bounding box center [130, 288] width 24 height 24
click at [494, 245] on input "a." at bounding box center [494, 241] width 1 height 7
radio input "true"
click at [506, 379] on button "Next" at bounding box center [493, 397] width 173 height 43
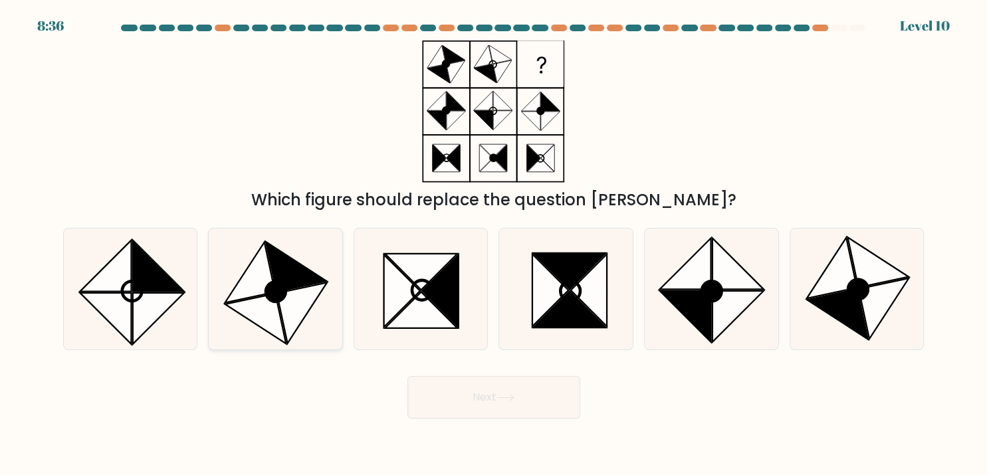
click at [257, 309] on icon at bounding box center [255, 318] width 60 height 50
click at [494, 245] on input "b." at bounding box center [494, 241] width 1 height 7
radio input "true"
click at [552, 395] on button "Next" at bounding box center [493, 397] width 173 height 43
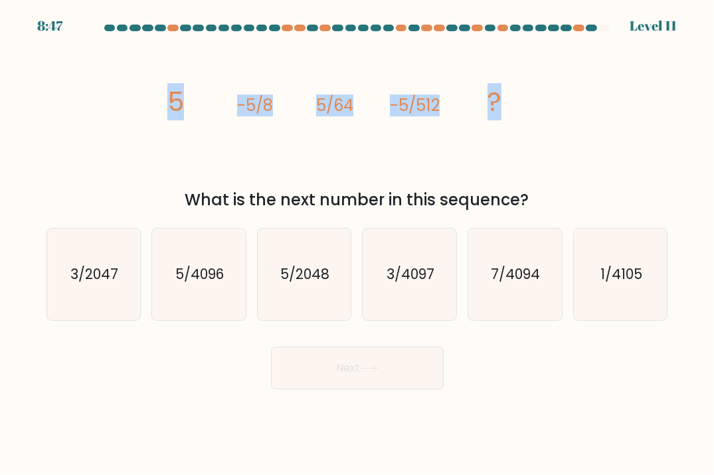
drag, startPoint x: 201, startPoint y: 110, endPoint x: 498, endPoint y: 112, distance: 297.7
click at [498, 112] on g "5 -5/8 5/64 -5/512 ?" at bounding box center [334, 101] width 334 height 37
copy g "5 -5/8 5/64 -5/512 ?"
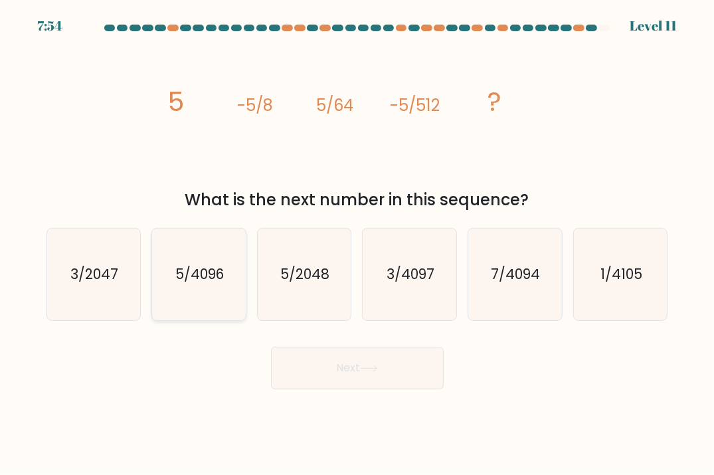
click at [184, 278] on text "5/4096" at bounding box center [199, 273] width 49 height 19
click at [357, 245] on input "b. 5/4096" at bounding box center [357, 241] width 1 height 7
radio input "true"
click at [382, 354] on button "Next" at bounding box center [357, 368] width 173 height 43
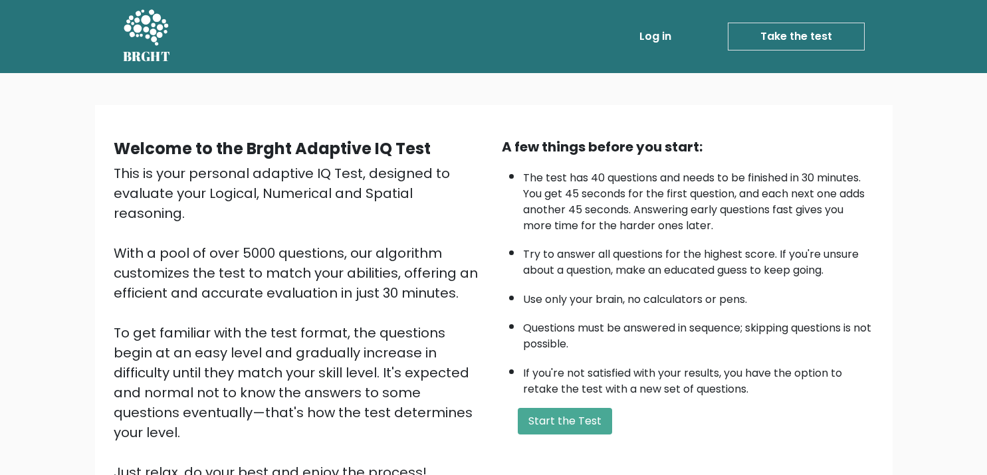
scroll to position [70, 0]
